Goal: Information Seeking & Learning: Learn about a topic

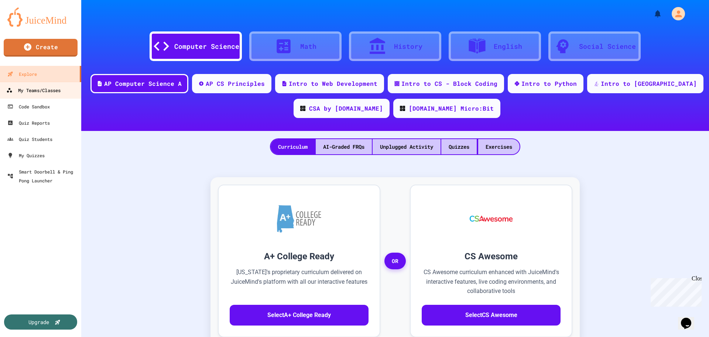
click at [40, 93] on div "My Teams/Classes" at bounding box center [33, 90] width 54 height 9
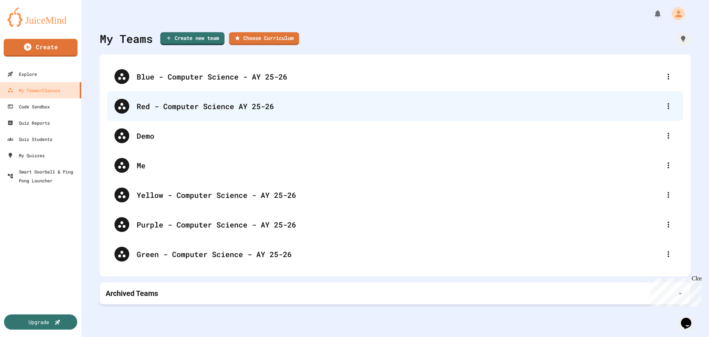
click at [256, 103] on div "Red - Computer Science AY 25-26" at bounding box center [399, 106] width 525 height 11
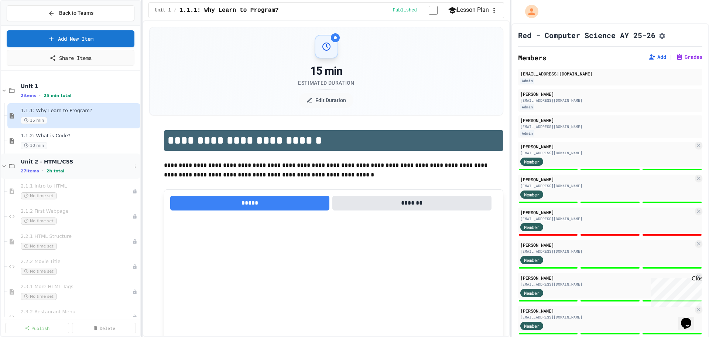
click at [68, 167] on div "Unit 2 - HTML/CSS 27 items • 2h total" at bounding box center [76, 166] width 111 height 16
click at [77, 167] on div "Unit 2 - HTML/CSS 27 items • 2h total" at bounding box center [76, 166] width 111 height 16
click at [79, 191] on div "2.1.1 Intro to HTML No time set" at bounding box center [73, 191] width 104 height 16
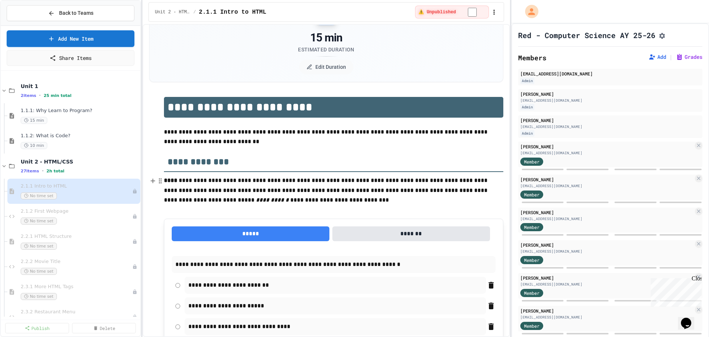
scroll to position [74, 0]
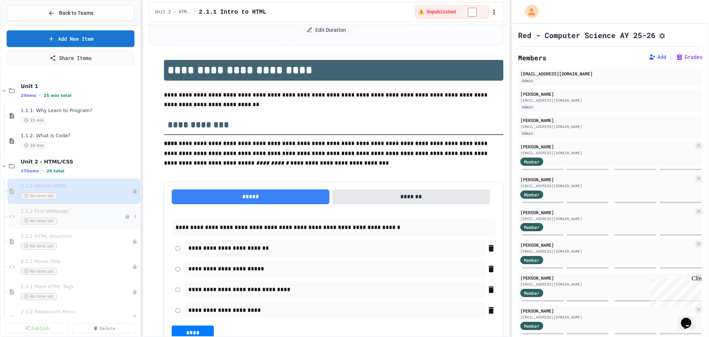
click at [82, 208] on div "2.1.2 First Webpage No time set" at bounding box center [73, 216] width 133 height 25
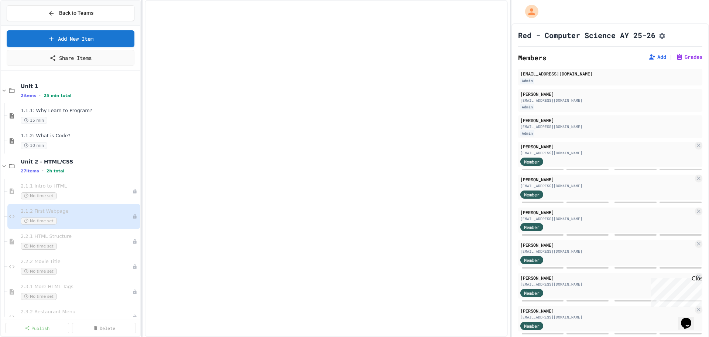
scroll to position [37, 0]
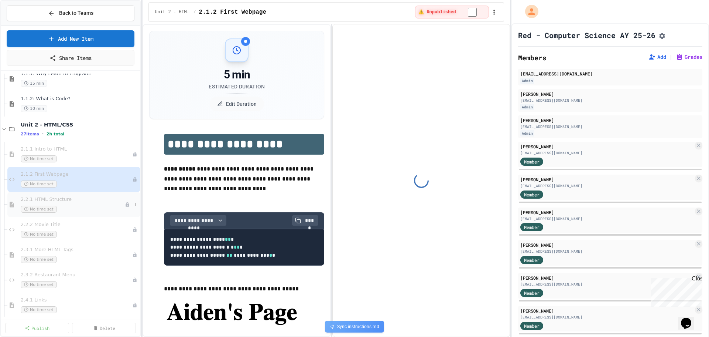
click at [94, 211] on div "No time set" at bounding box center [73, 208] width 104 height 7
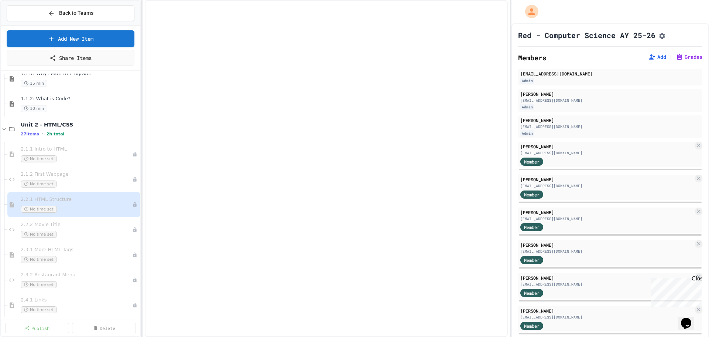
select select "***"
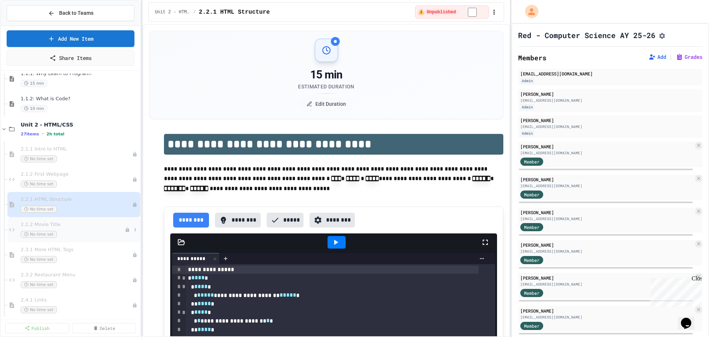
click at [87, 226] on span "2.2.2 Movie Title" at bounding box center [73, 224] width 104 height 6
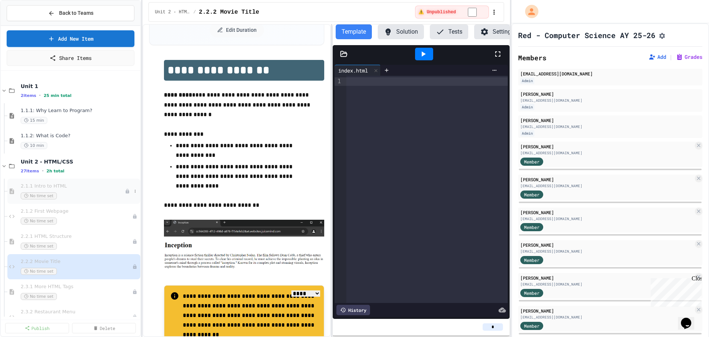
click at [74, 191] on div "2.1.1 Intro to HTML No time set" at bounding box center [73, 191] width 104 height 16
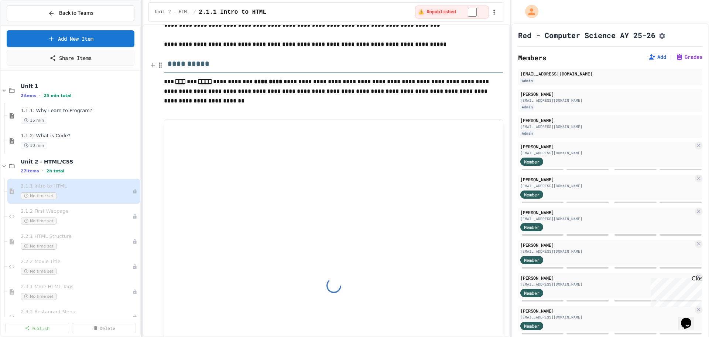
scroll to position [1700, 0]
